Goal: Navigation & Orientation: Find specific page/section

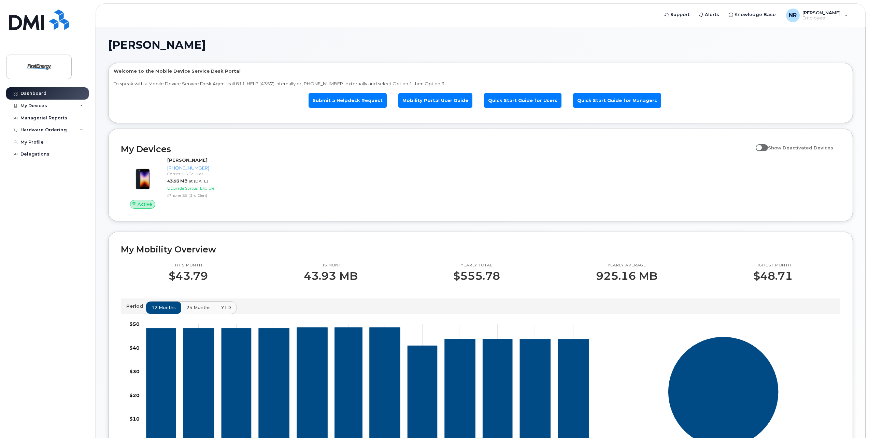
click at [45, 218] on div "Dashboard My Devices Add Device [PHONE_NUMBER] ([PERSON_NAME]) Managerial Repor…" at bounding box center [48, 257] width 84 height 341
click at [841, 19] on div "NR [PERSON_NAME] E Employee" at bounding box center [817, 16] width 71 height 14
click at [461, 42] on h1 "[PERSON_NAME]" at bounding box center [479, 45] width 742 height 11
click at [766, 149] on span at bounding box center [762, 147] width 12 height 7
click at [761, 147] on input "Show Deactivated Devices" at bounding box center [758, 143] width 5 height 5
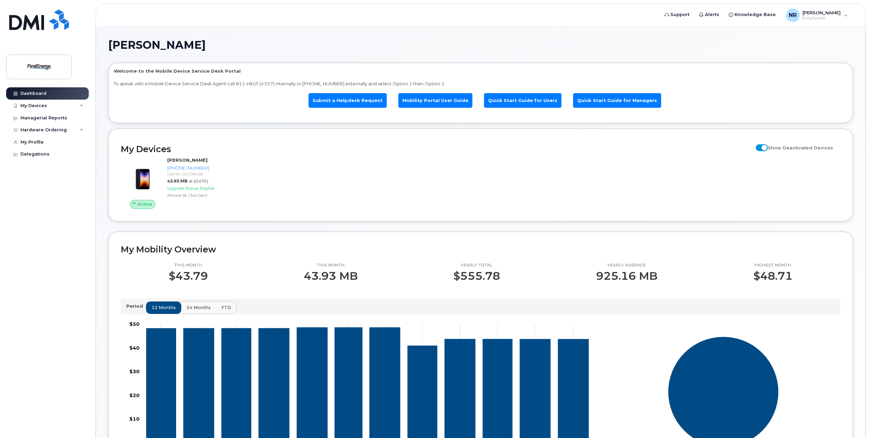
click at [768, 147] on span at bounding box center [762, 147] width 12 height 7
click at [761, 147] on input "Show Deactivated Devices" at bounding box center [758, 143] width 5 height 5
checkbox input "false"
click at [51, 105] on div "My Devices" at bounding box center [47, 106] width 83 height 12
click at [78, 173] on div "Hardware Ordering" at bounding box center [47, 167] width 83 height 12
